Goal: Find specific page/section: Find specific page/section

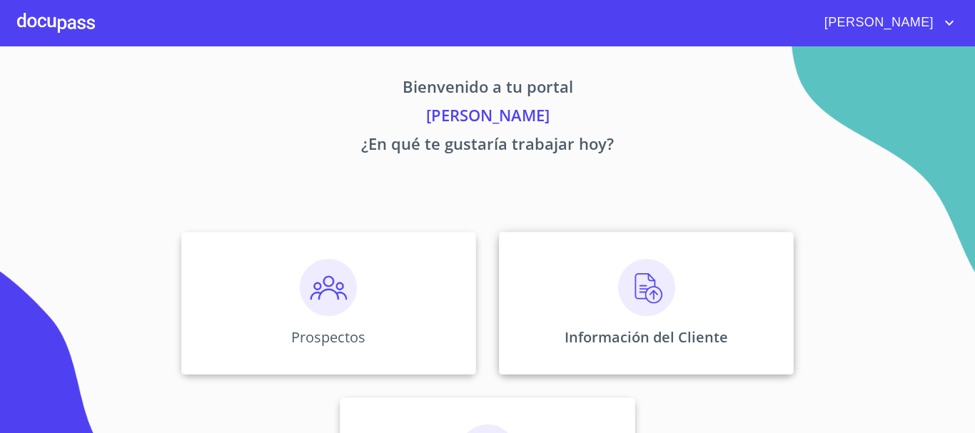
click at [677, 289] on div "Información del Cliente" at bounding box center [646, 303] width 295 height 143
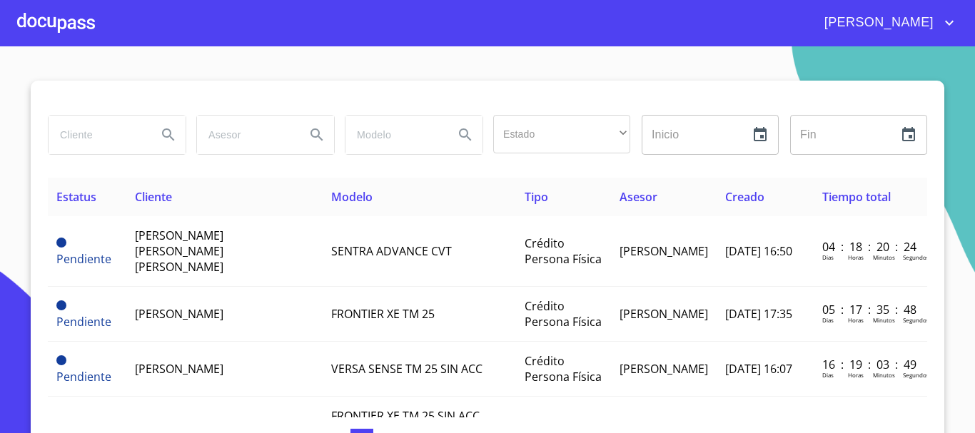
click at [128, 136] on input "search" at bounding box center [97, 135] width 97 height 39
type input "[PERSON_NAME] [PERSON_NAME] [PERSON_NAME]"
click at [168, 129] on icon "Search" at bounding box center [168, 134] width 17 height 17
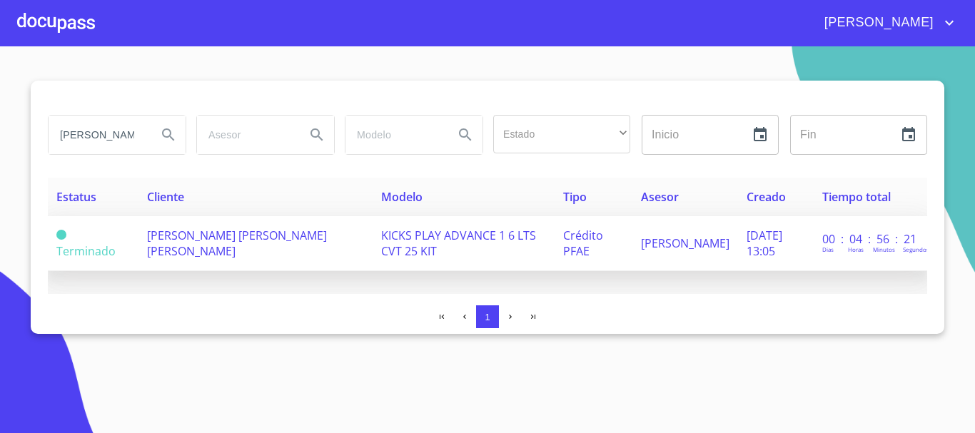
click at [198, 233] on span "[PERSON_NAME] [PERSON_NAME] [PERSON_NAME]" at bounding box center [237, 243] width 180 height 31
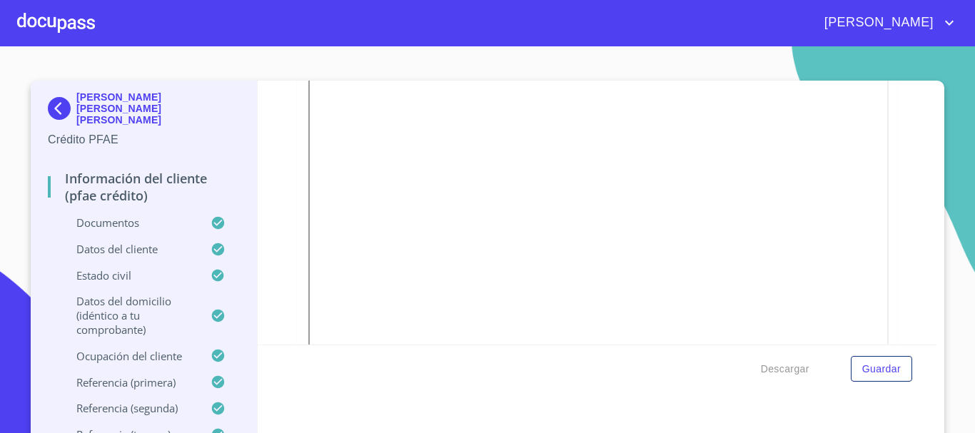
scroll to position [286, 0]
